Goal: Book appointment/travel/reservation

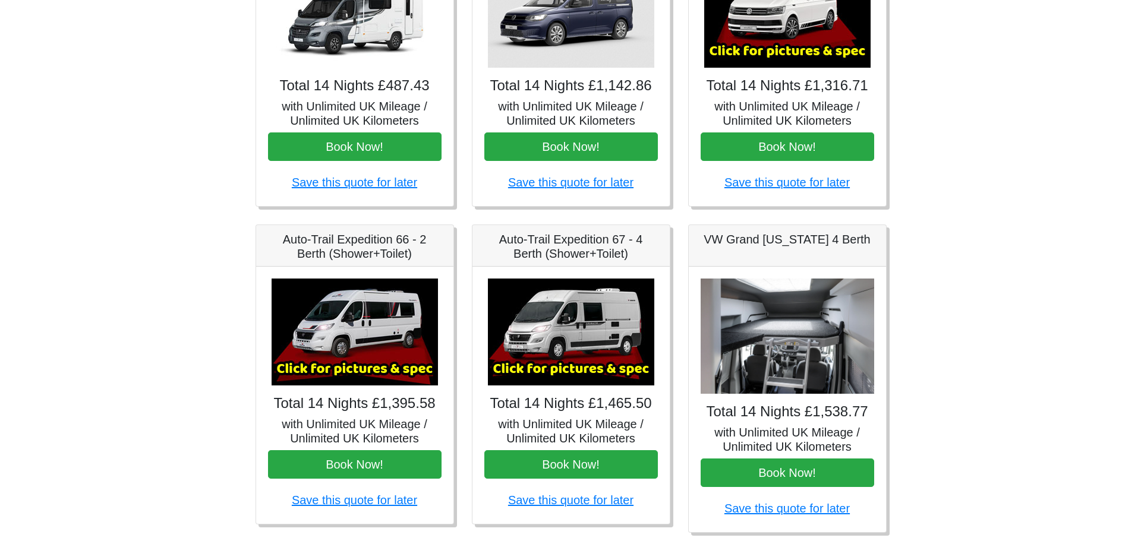
scroll to position [348, 0]
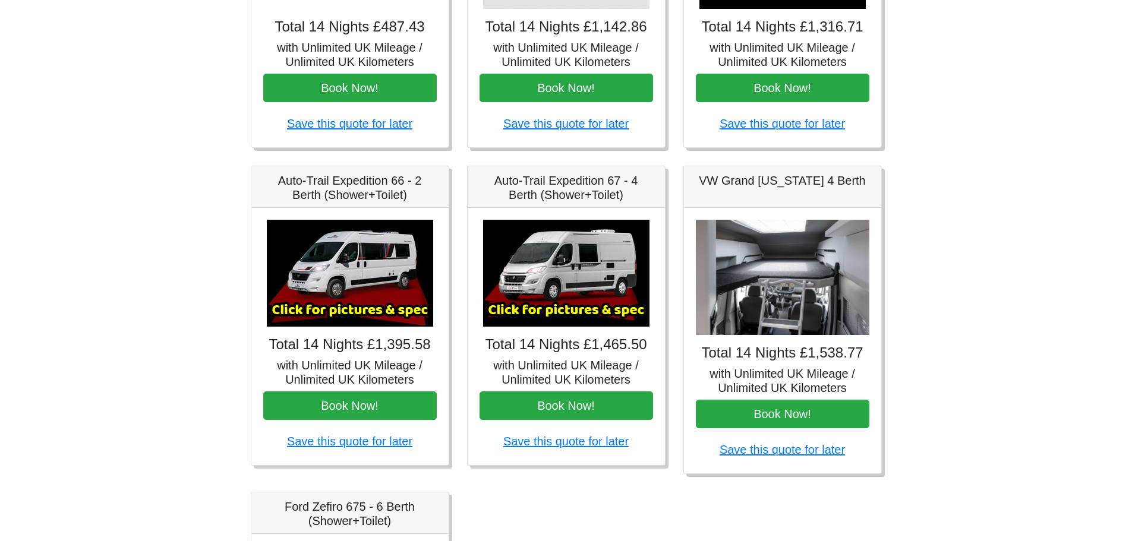
click at [345, 308] on img at bounding box center [350, 273] width 166 height 107
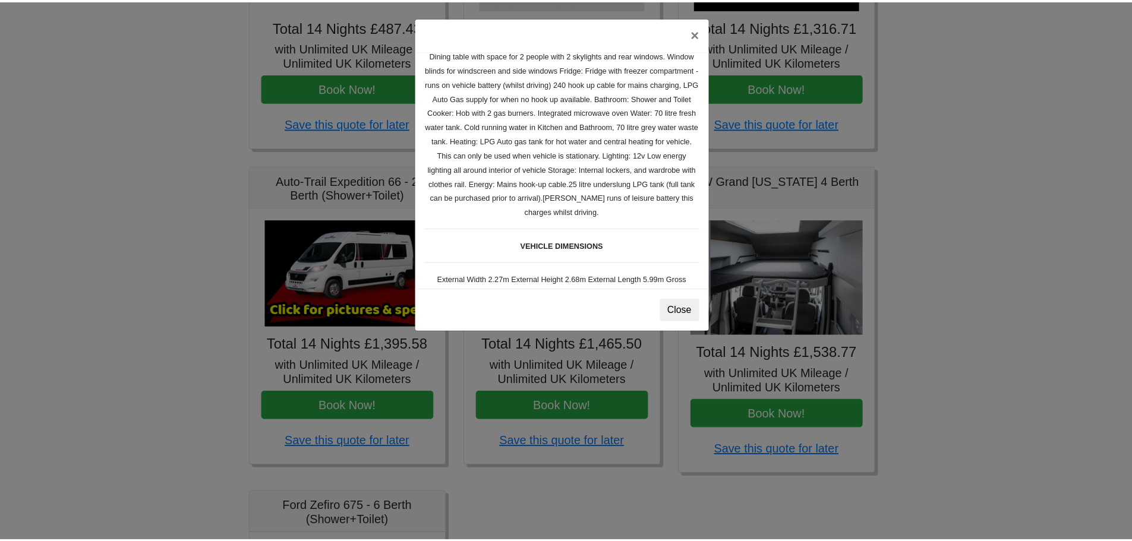
scroll to position [166, 0]
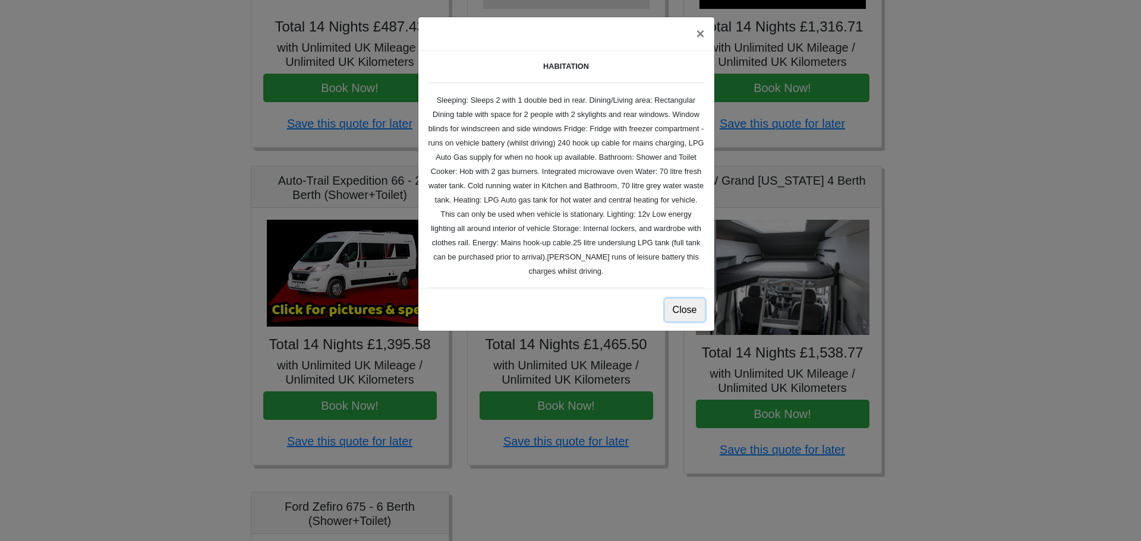
click at [689, 307] on button "Close" at bounding box center [685, 310] width 40 height 23
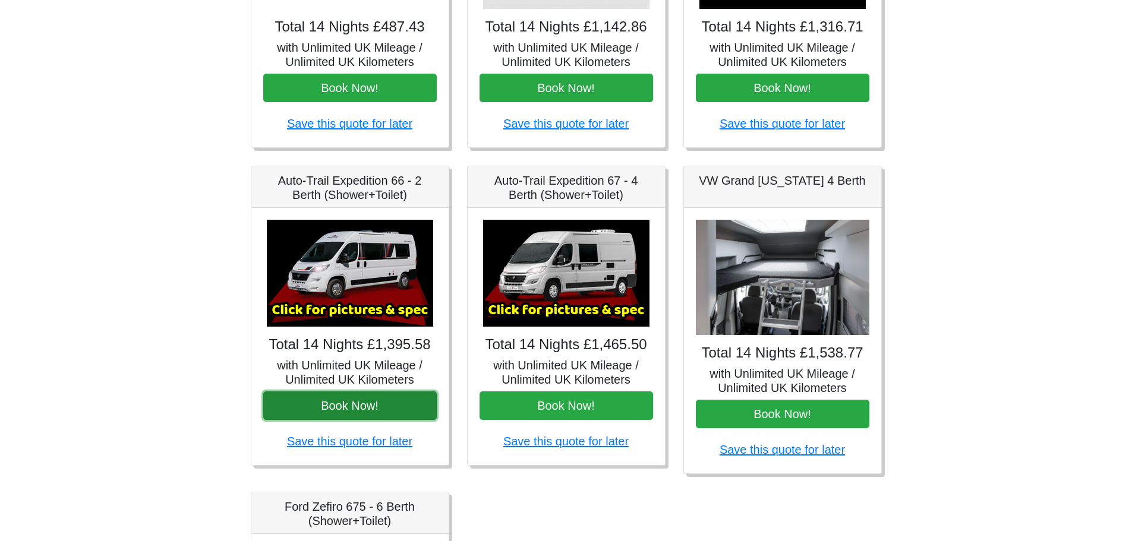
click at [354, 408] on button "Book Now!" at bounding box center [350, 406] width 174 height 29
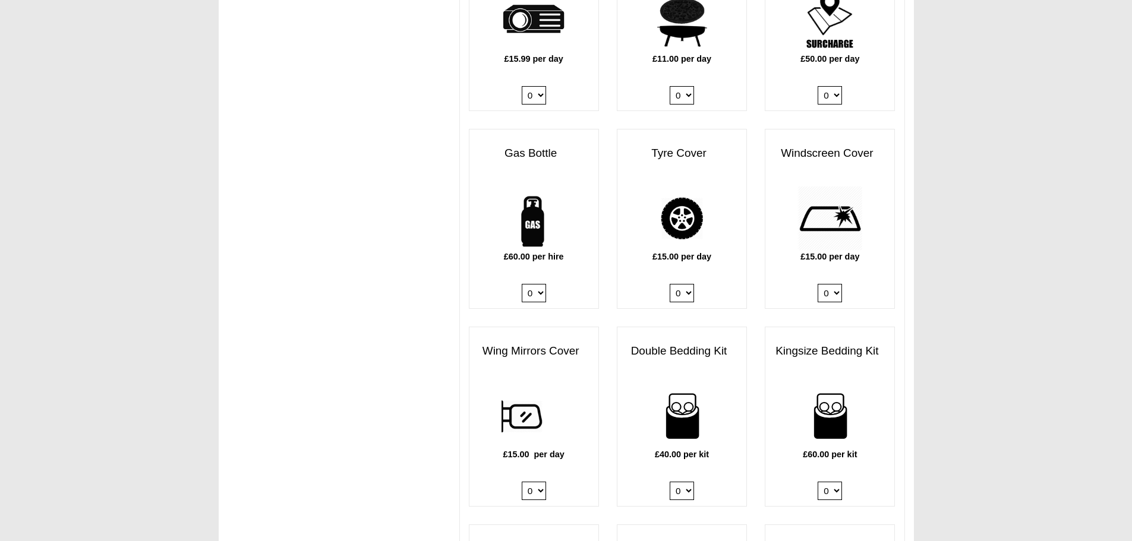
scroll to position [713, 0]
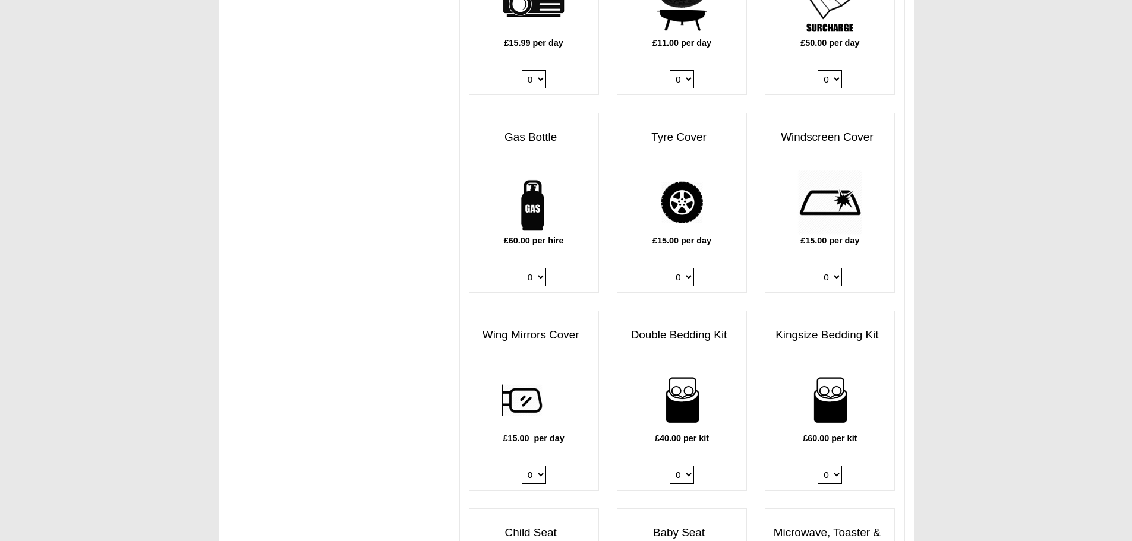
click at [537, 268] on select "0 1" at bounding box center [534, 277] width 24 height 18
select select "Gas Bottle x QTY 1 @ 60.00 GBP per hire."
click at [522, 268] on select "0 1" at bounding box center [534, 277] width 24 height 18
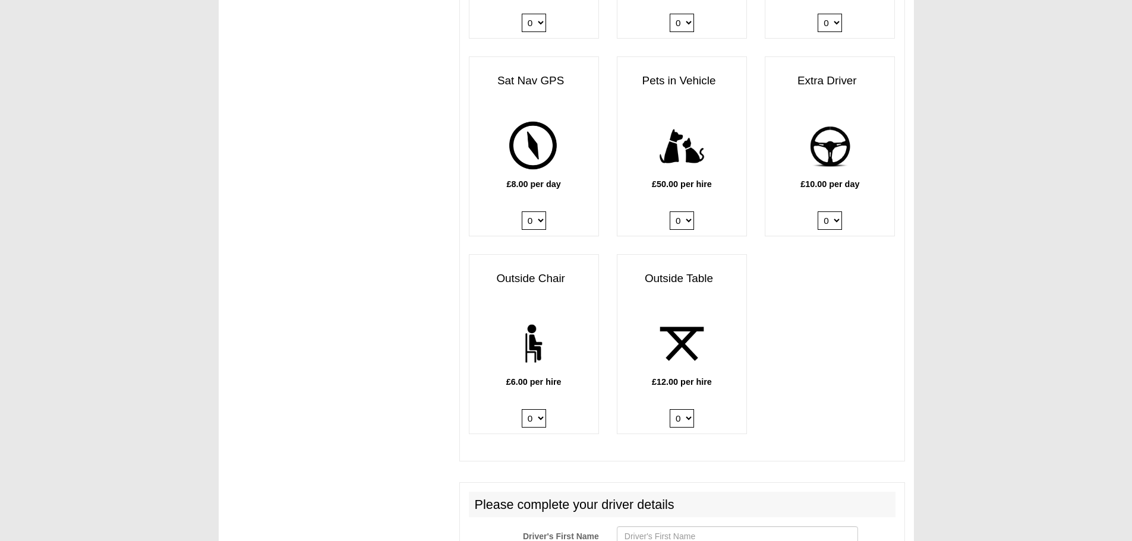
scroll to position [1426, 0]
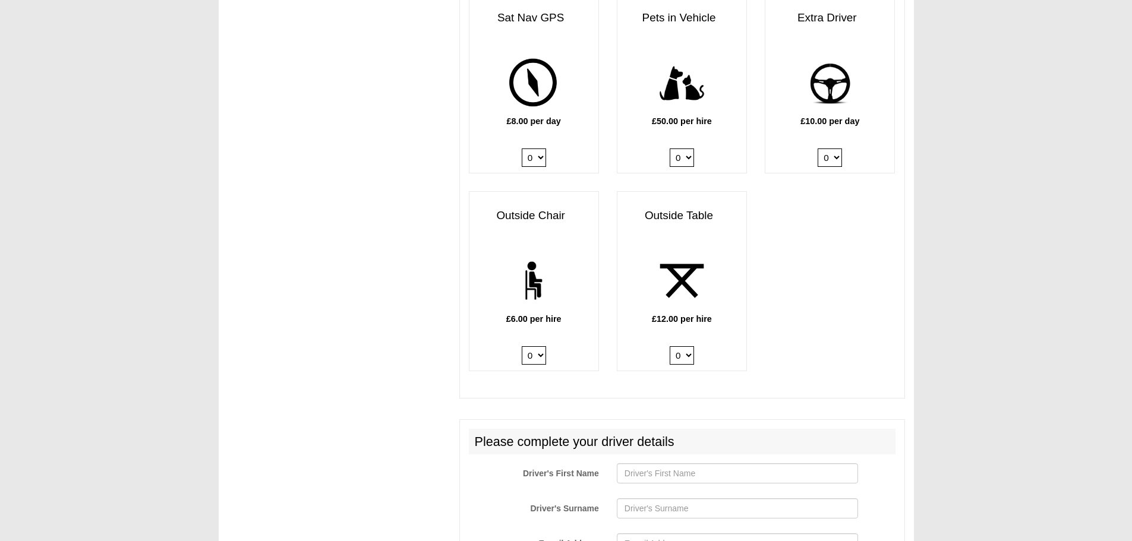
click at [538, 346] on select "0 1 2 3 4 5 6" at bounding box center [534, 355] width 24 height 18
select select "Outside Chair x QTY 2 @ 6.00 GBP per hire."
click at [522, 346] on select "0 1 2 3 4 5 6" at bounding box center [534, 355] width 24 height 18
click at [690, 346] on select "0 1 2" at bounding box center [682, 355] width 24 height 18
select select "Outside Table x QTY 1 @ 12.00 GBP per hire."
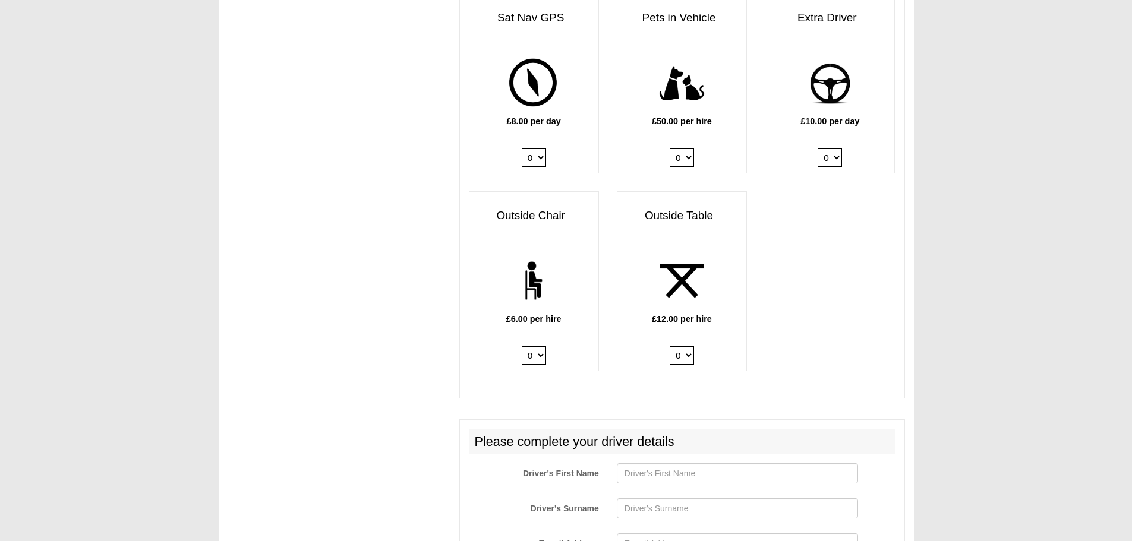
click at [670, 346] on select "0 1 2" at bounding box center [682, 355] width 24 height 18
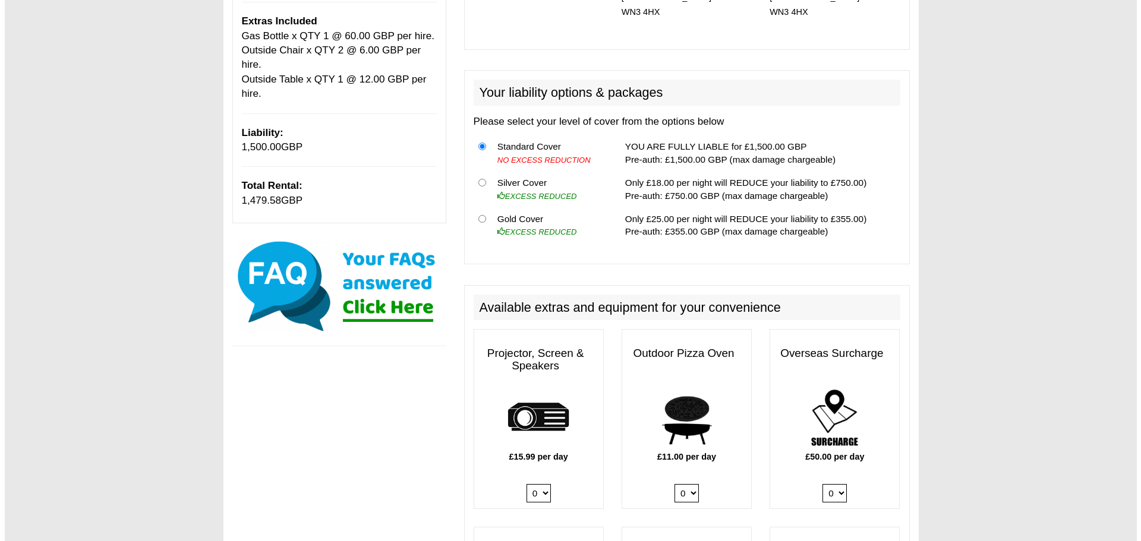
scroll to position [297, 0]
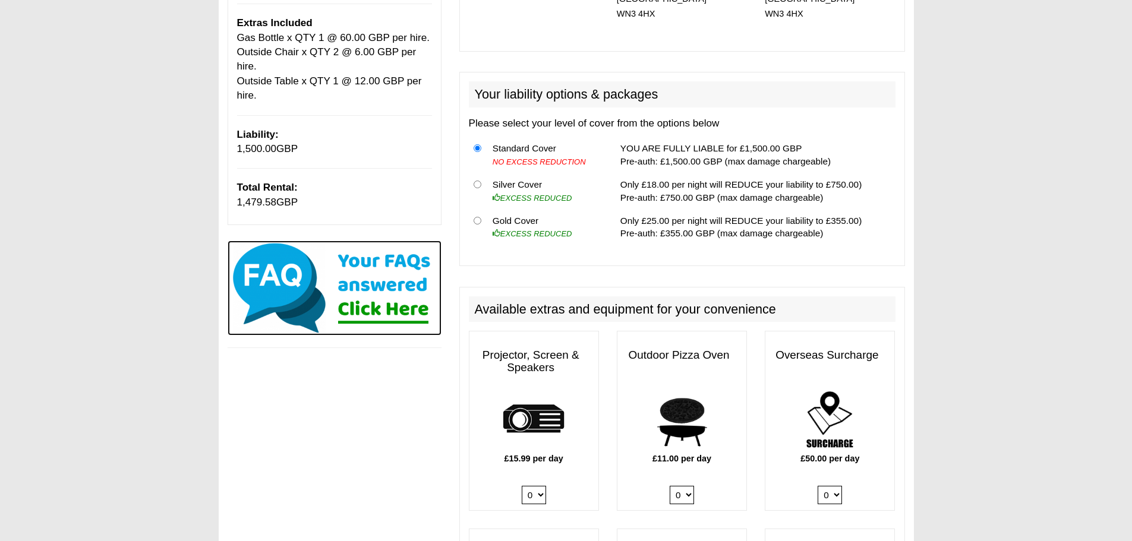
click at [396, 310] on img at bounding box center [335, 288] width 214 height 95
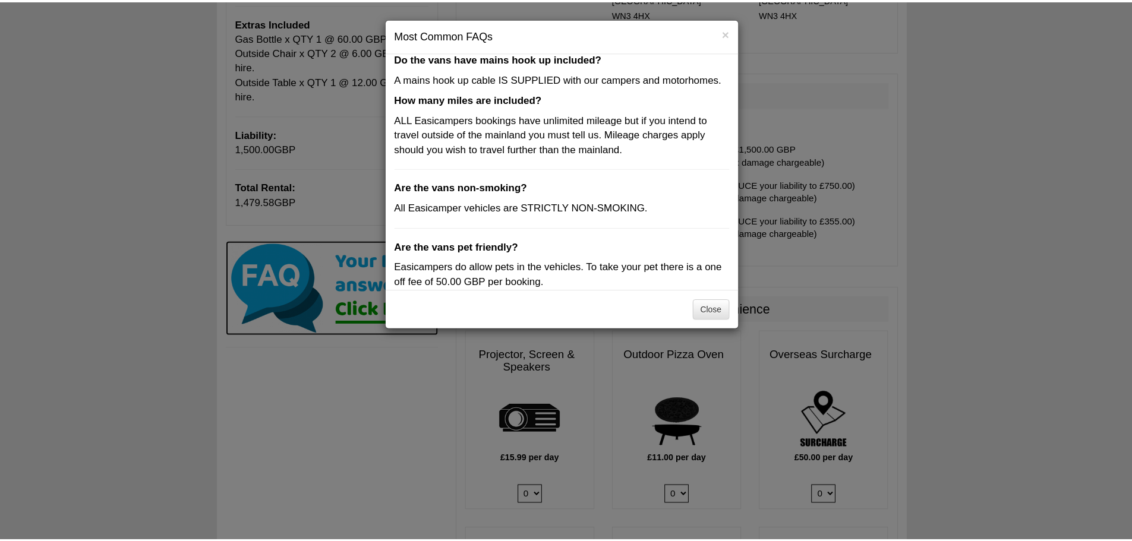
scroll to position [0, 0]
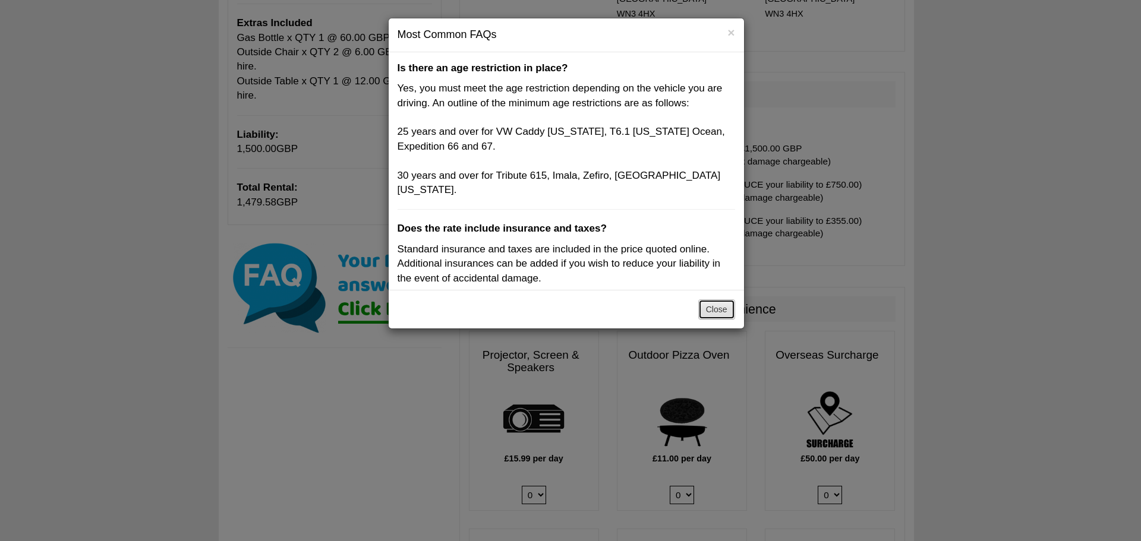
click at [721, 307] on button "Close" at bounding box center [716, 309] width 37 height 20
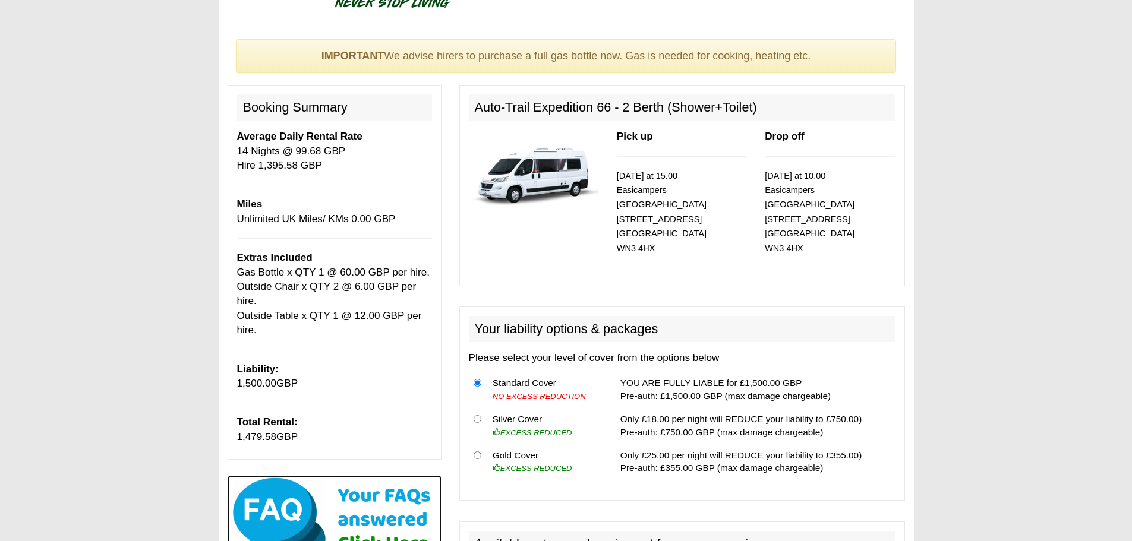
scroll to position [59, 0]
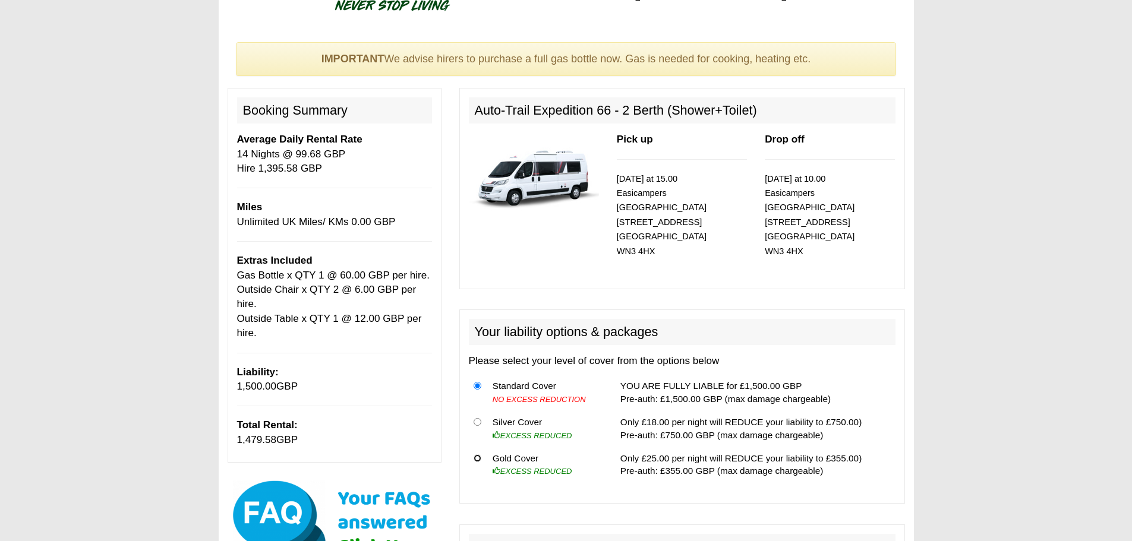
click at [477, 455] on input "radio" at bounding box center [478, 459] width 8 height 8
radio input "true"
